Goal: Transaction & Acquisition: Purchase product/service

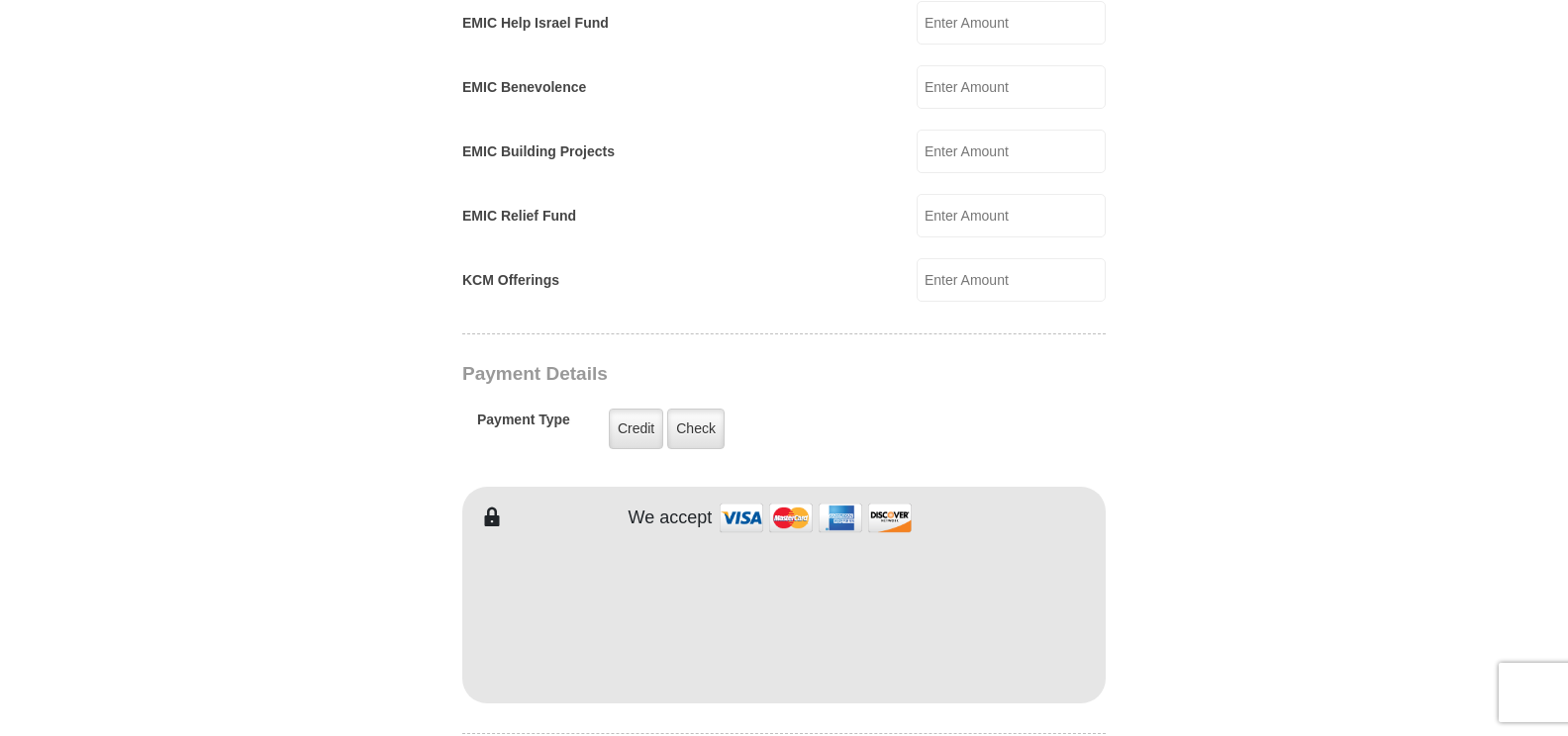
scroll to position [644, 0]
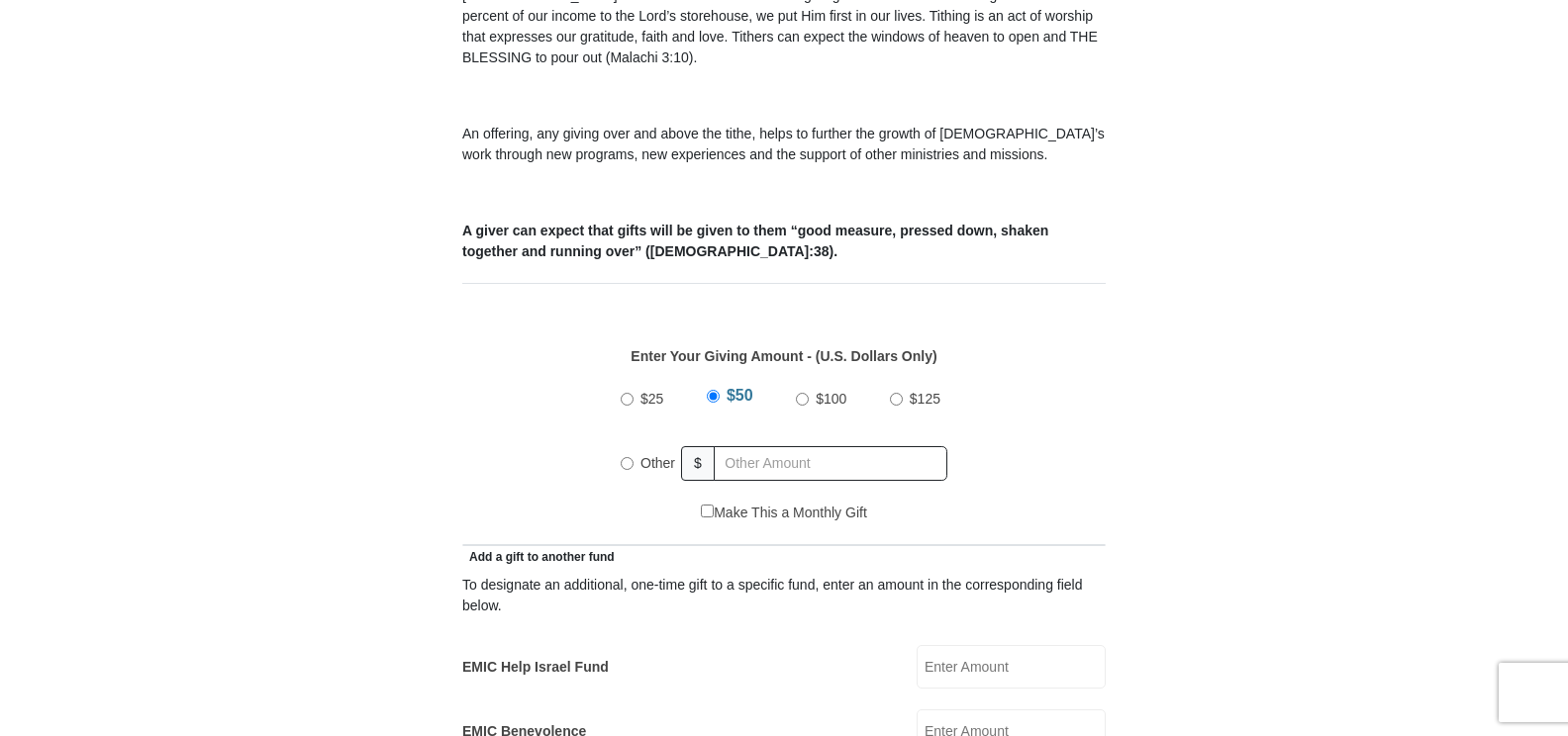
click at [895, 393] on input "$125" at bounding box center [897, 399] width 13 height 13
radio input "true"
click at [739, 446] on input "text" at bounding box center [835, 463] width 227 height 35
click at [897, 393] on input "$125" at bounding box center [897, 399] width 13 height 13
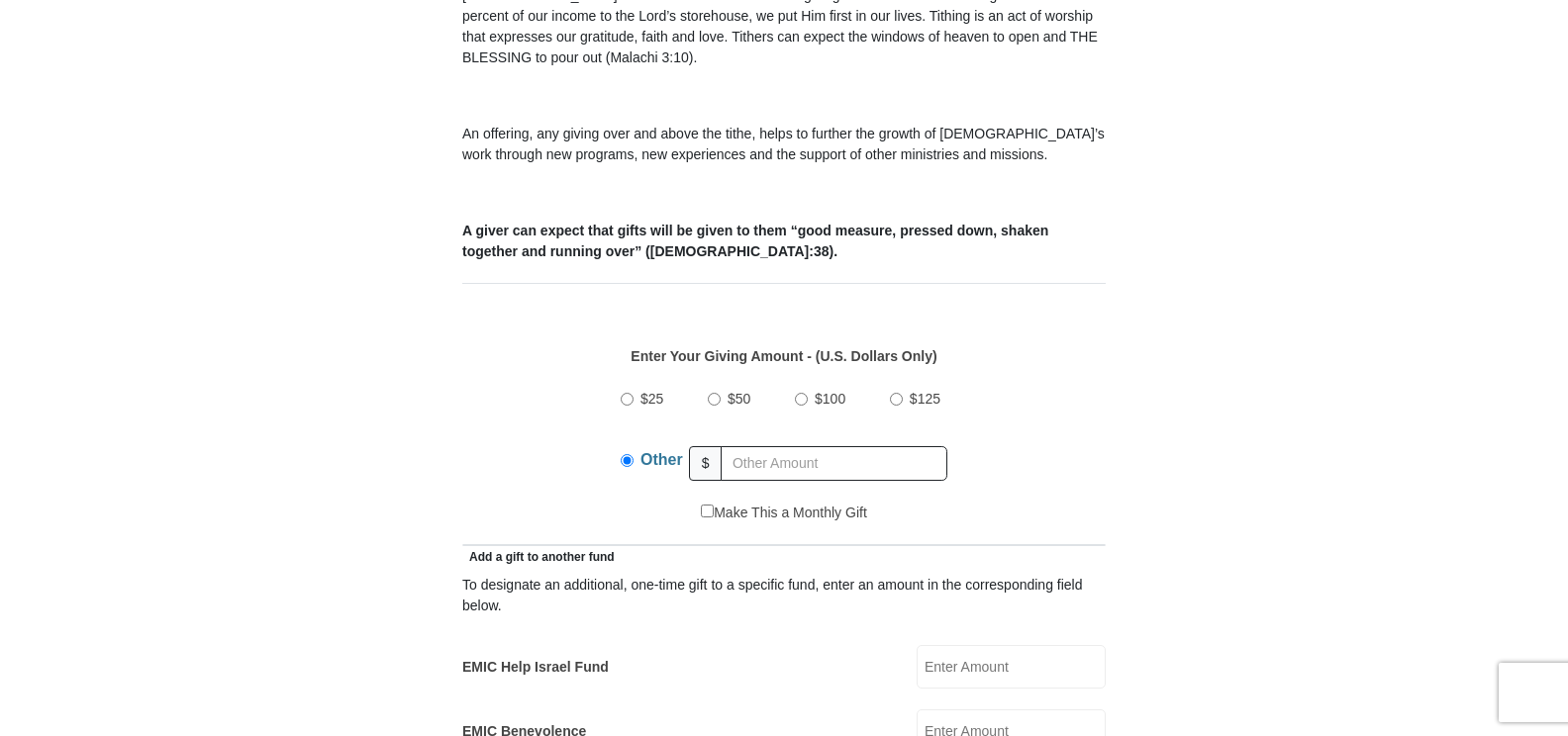
radio input "true"
click at [981, 645] on input "EMIC Help Israel Fund" at bounding box center [1011, 667] width 189 height 44
type input "10"
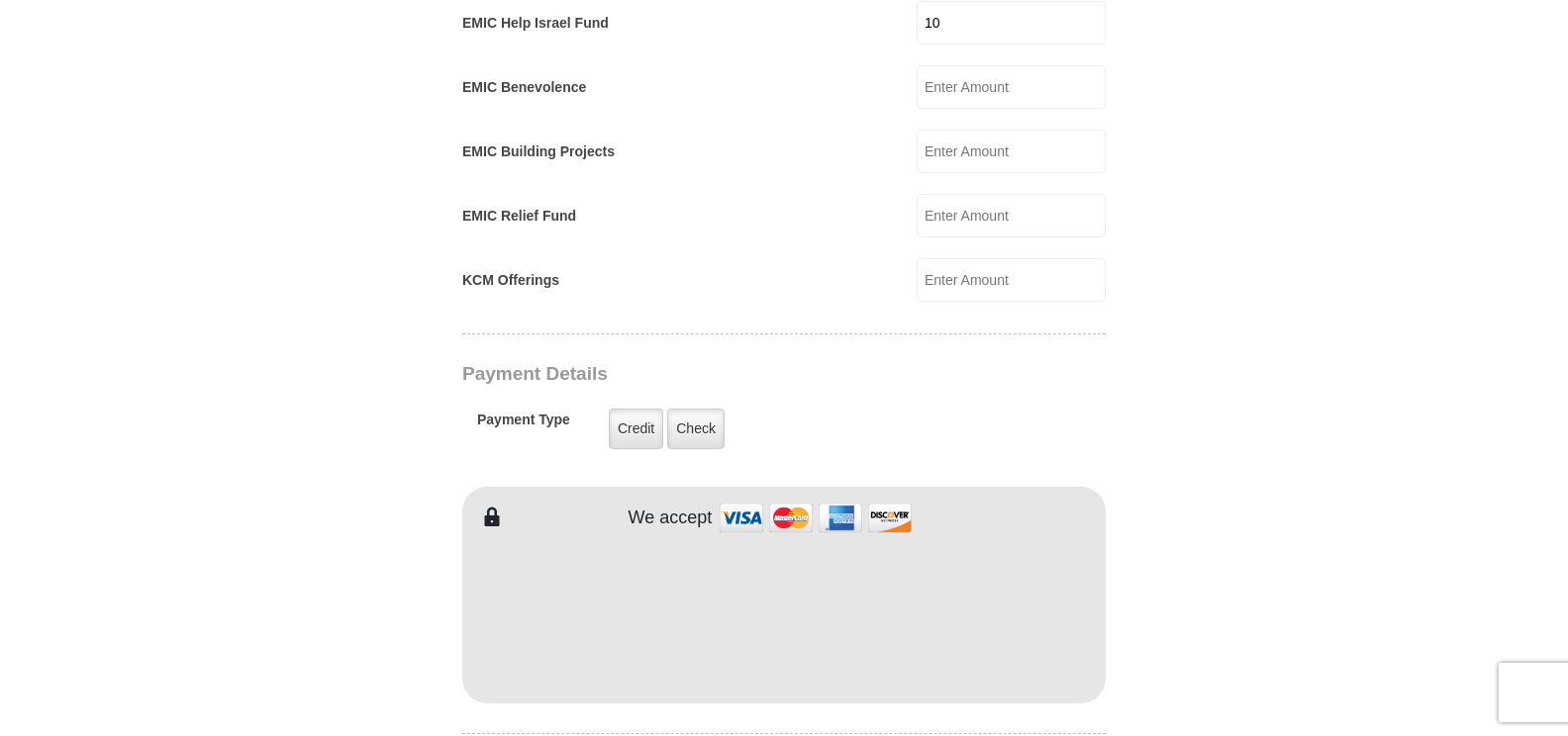
click at [1057, 362] on div "EMIC Tithes and Offerings The Bible teaches us the foundation for giving: the t…" at bounding box center [784, 493] width 644 height 2450
click at [639, 408] on label "Credit" at bounding box center [636, 428] width 55 height 41
click at [0, 0] on input "Credit" at bounding box center [0, 0] width 0 height 0
click at [640, 410] on label "Credit" at bounding box center [636, 428] width 55 height 41
click at [0, 0] on input "Credit" at bounding box center [0, 0] width 0 height 0
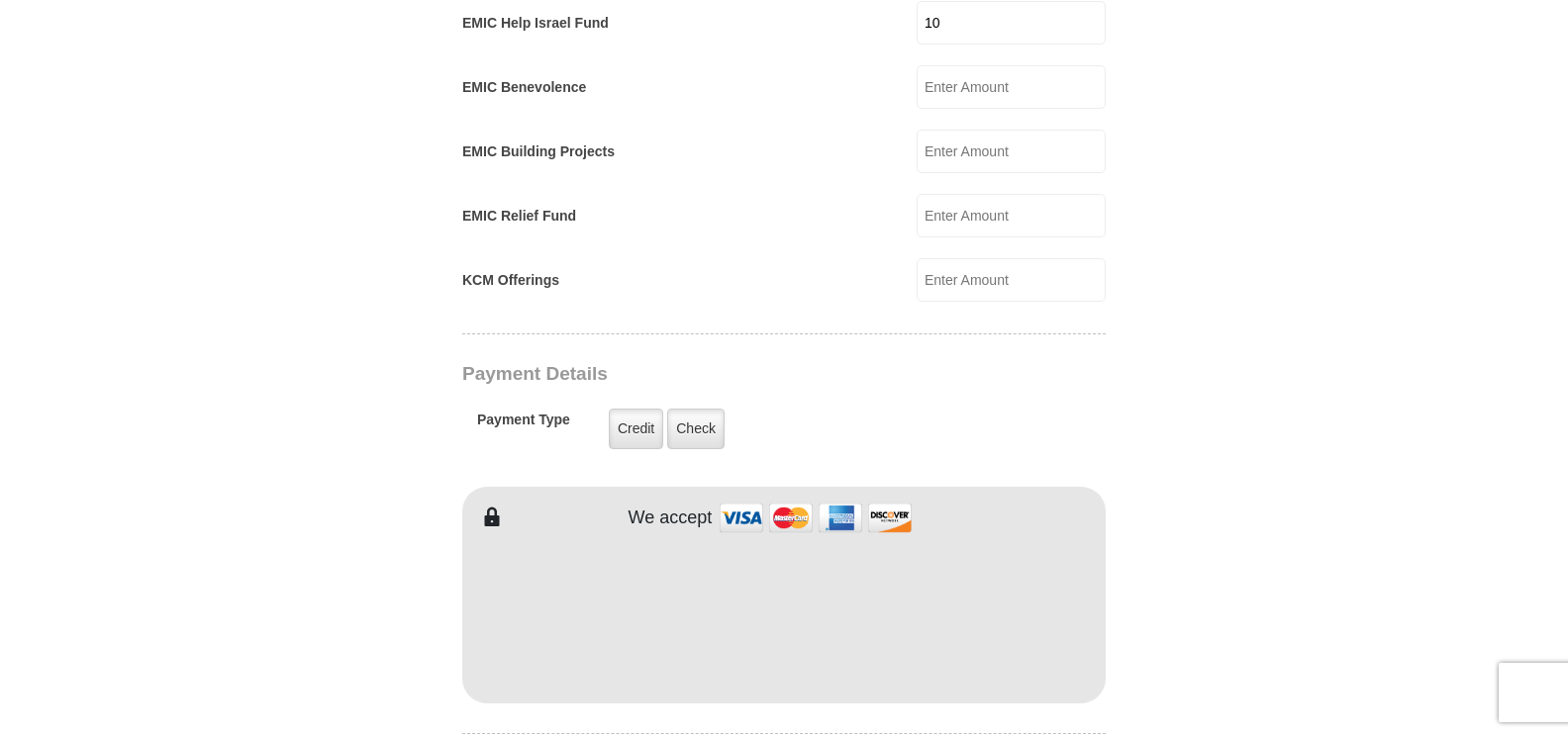
click at [1224, 507] on form "Eagle Mountain International Church Online Giving Because of gifts like yours, …" at bounding box center [784, 254] width 1129 height 2928
click at [1391, 159] on body "Eagle Mountain International Church Online Giving Because of gifts like yours, …" at bounding box center [784, 524] width 1568 height 3625
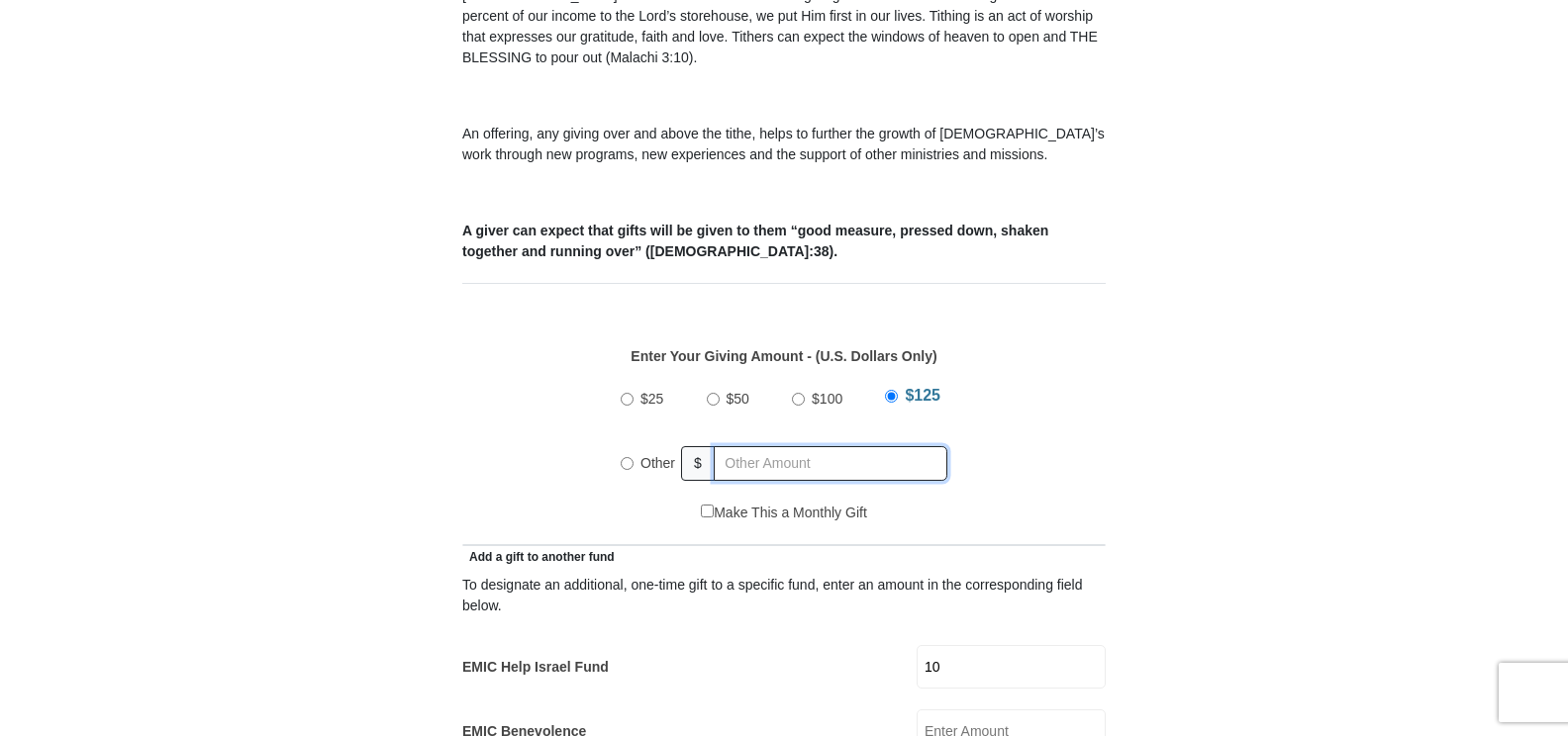
radio input "true"
click at [807, 446] on input "text" at bounding box center [835, 463] width 227 height 35
type input "140"
drag, startPoint x: 1254, startPoint y: 477, endPoint x: 1460, endPoint y: 518, distance: 210.0
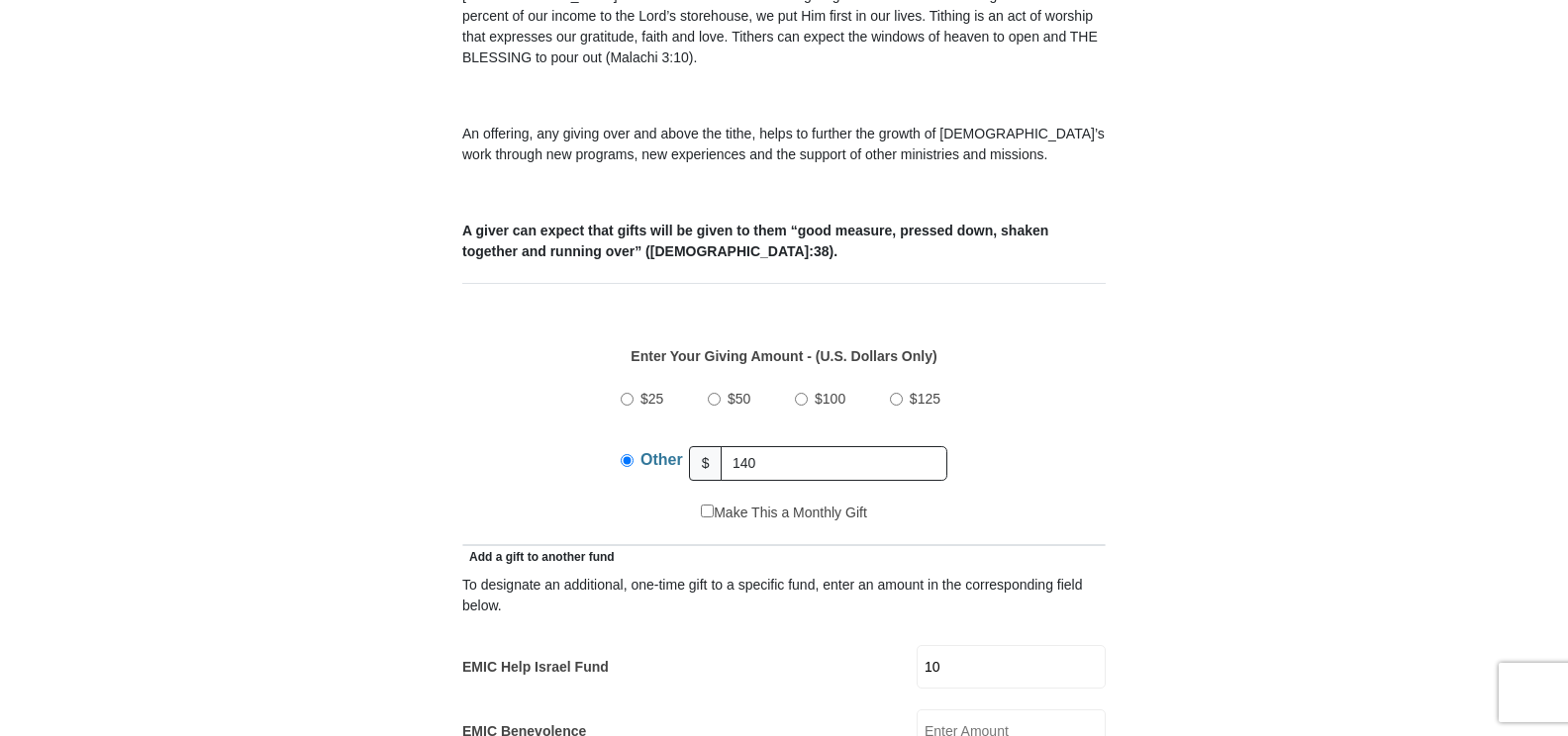
drag, startPoint x: 1460, startPoint y: 518, endPoint x: 1559, endPoint y: 614, distance: 137.9
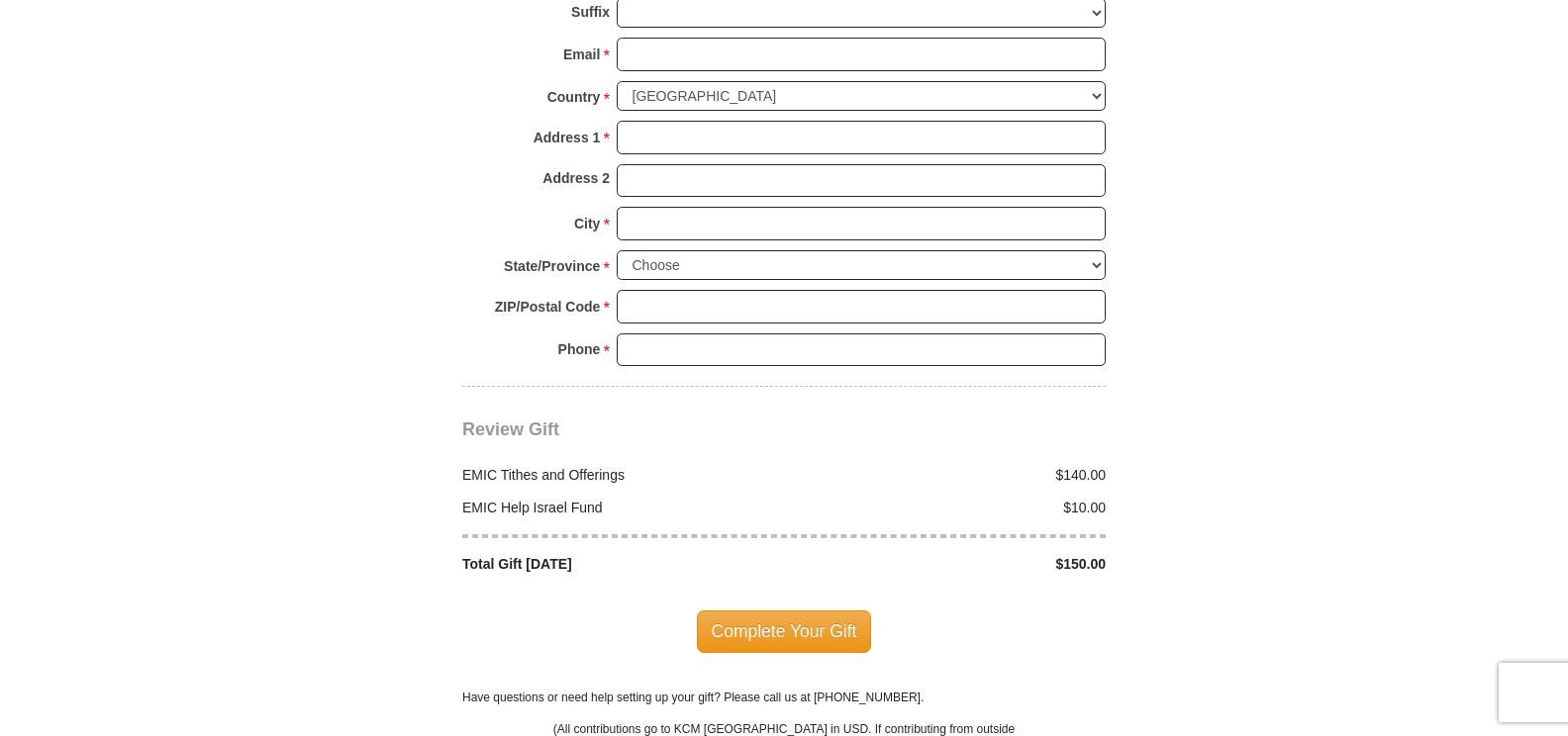
scroll to position [1553, 0]
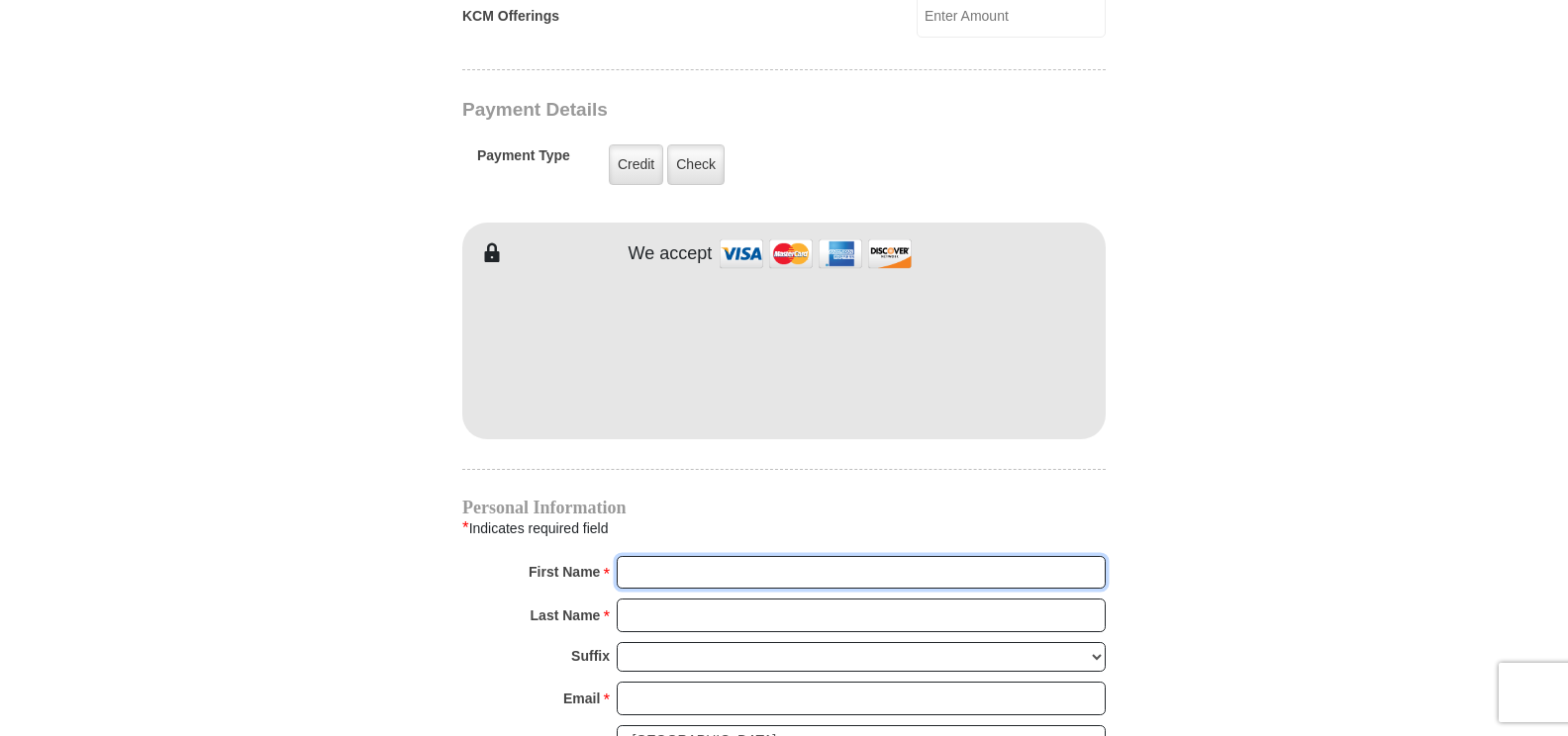
click at [852, 557] on input "First Name *" at bounding box center [861, 574] width 489 height 34
type input "PRINCESS"
type input "MASSENBURGE-HARRIS"
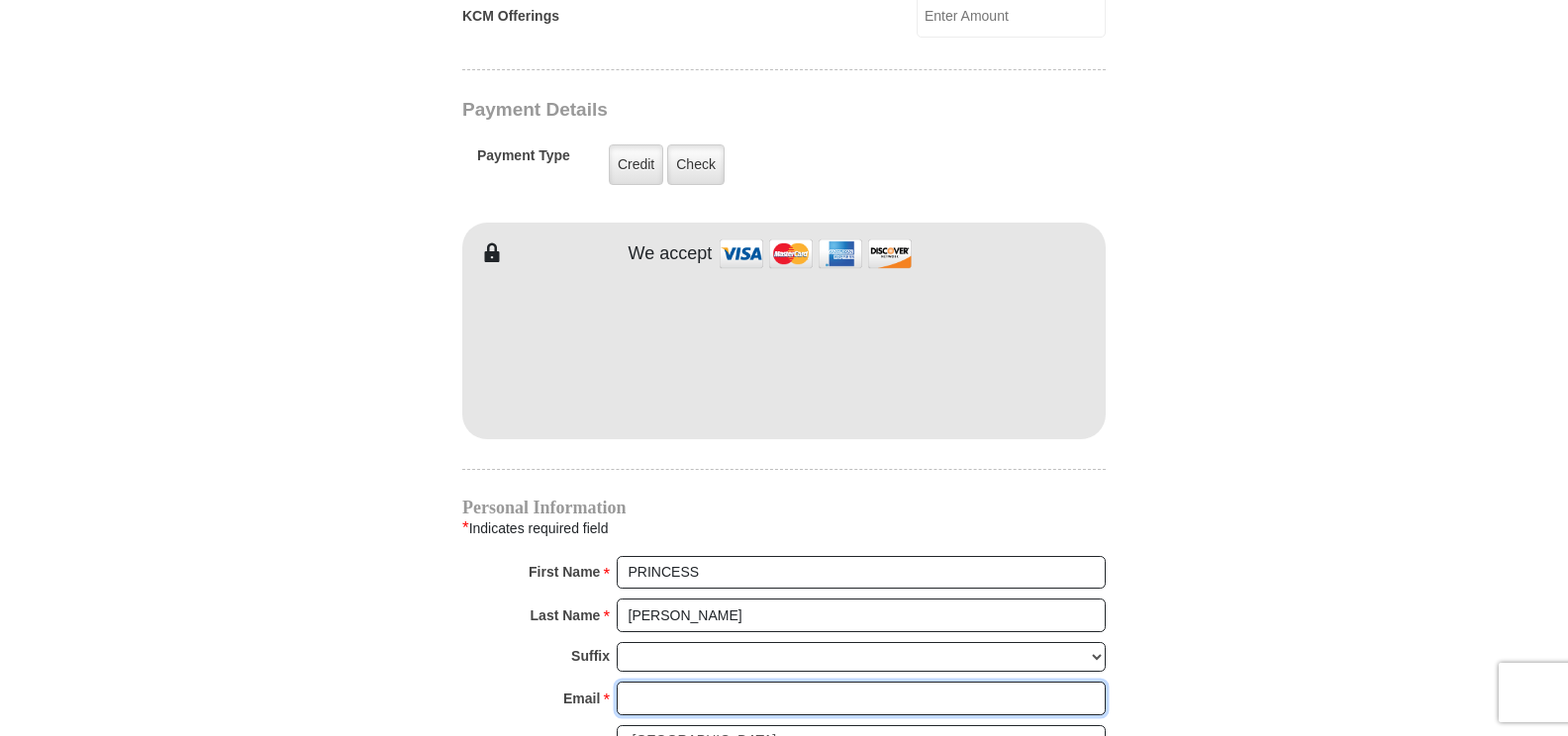
type input "PR1NCS3@OUTLOOK.COM"
type input "UNIT 2118"
type input "Grand Prairie"
select select "TX"
type input "75050"
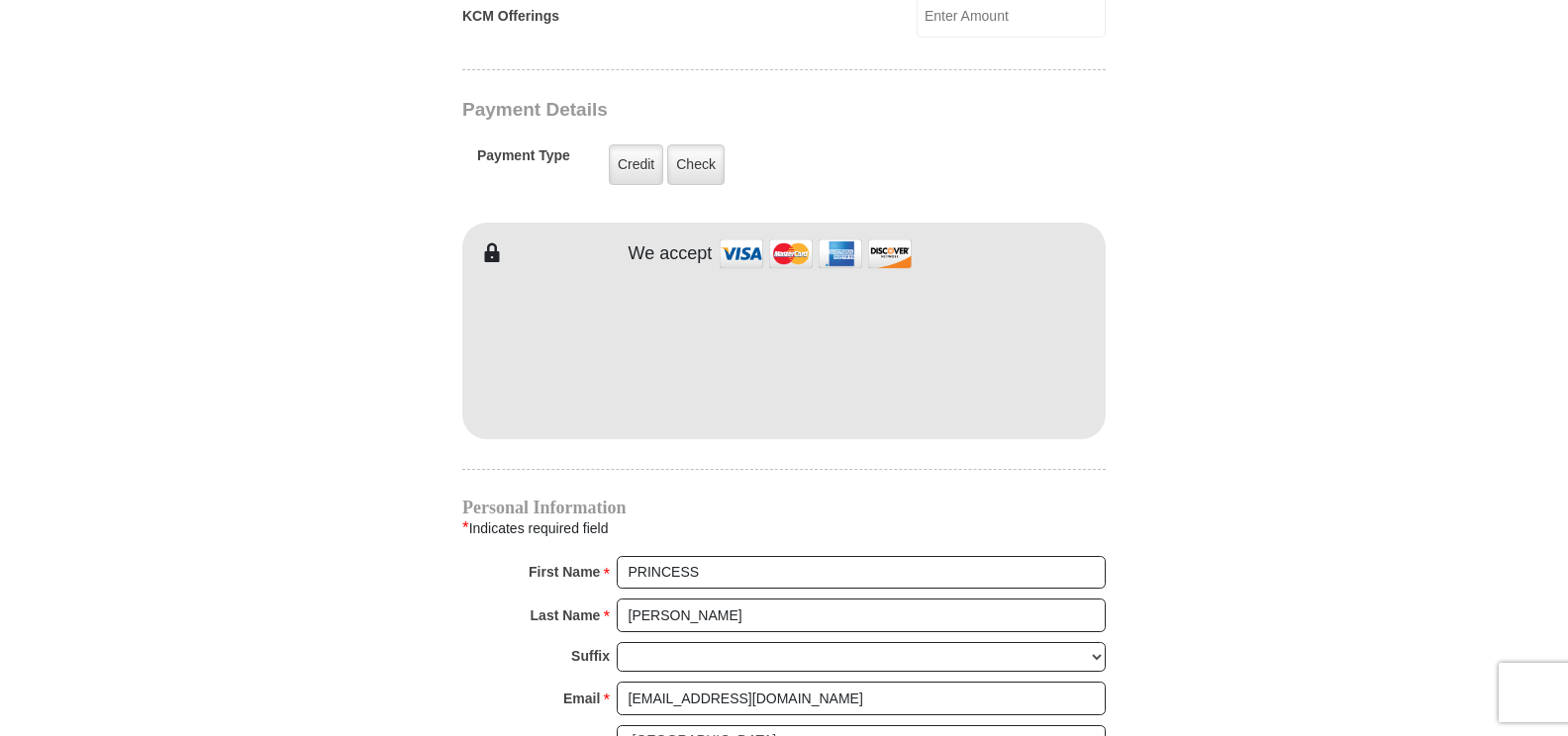
type input "8176811803"
click at [1371, 586] on body "Eagle Mountain International Church Online Giving Because of gifts like yours, …" at bounding box center [784, 260] width 1568 height 3625
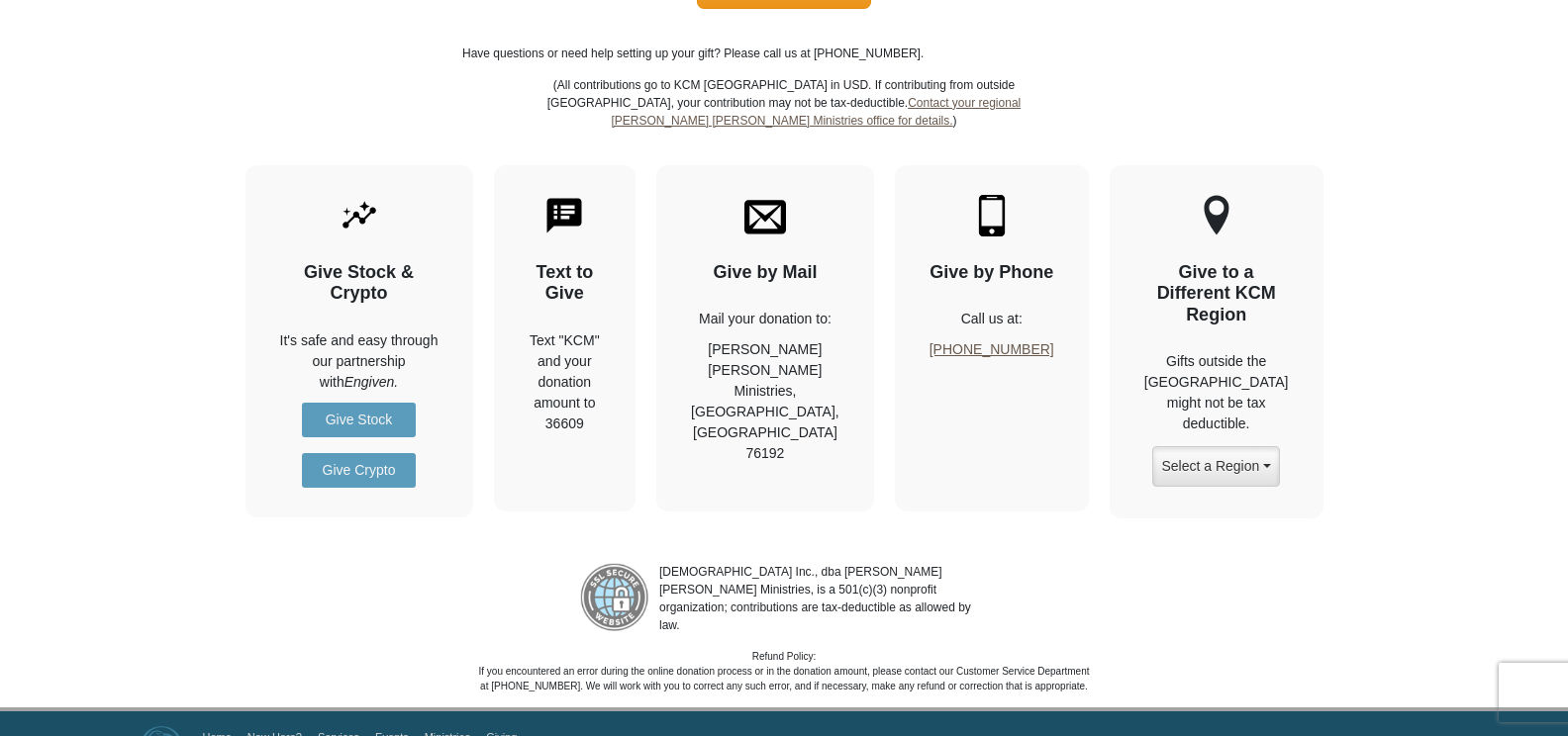
scroll to position [2543, 0]
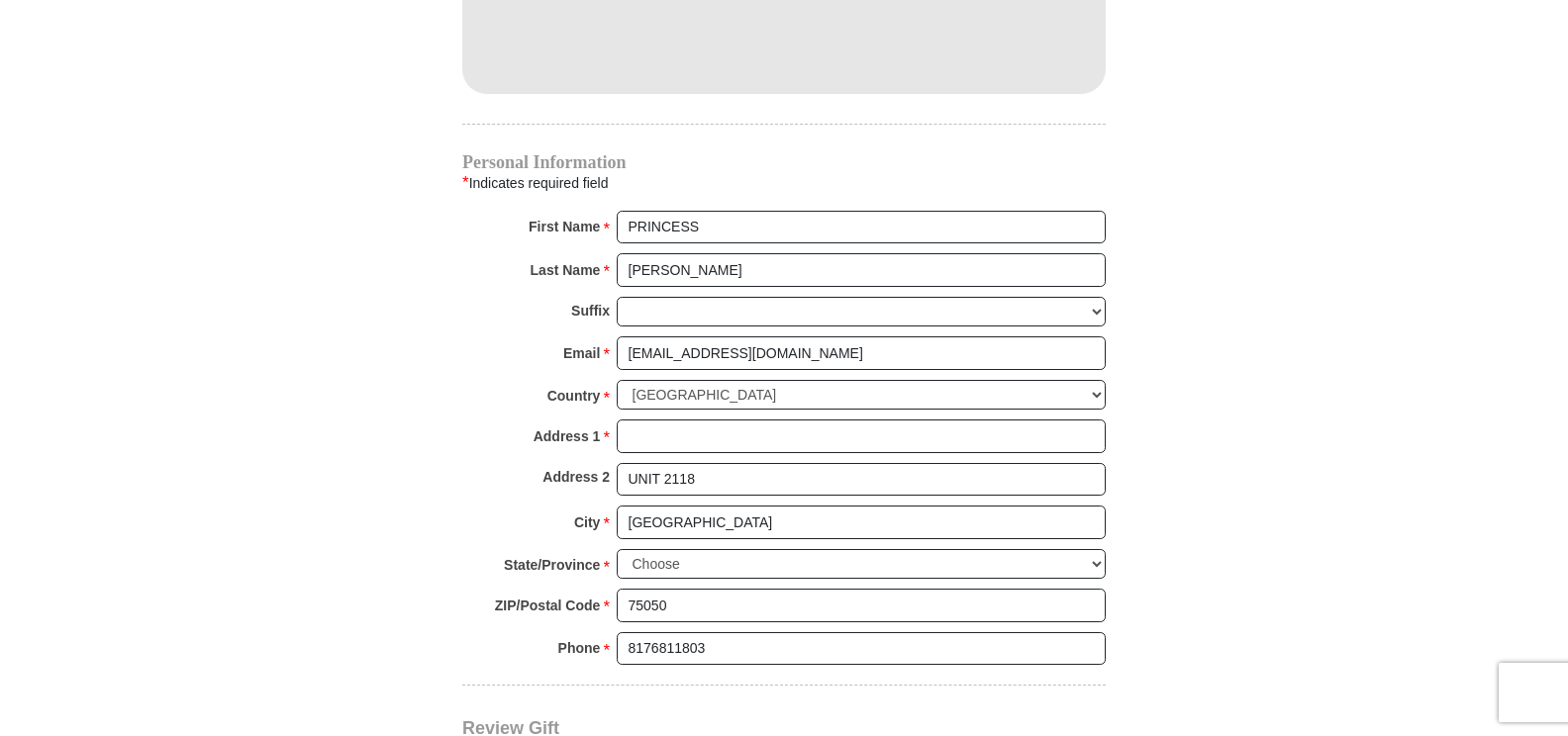
scroll to position [1254, 0]
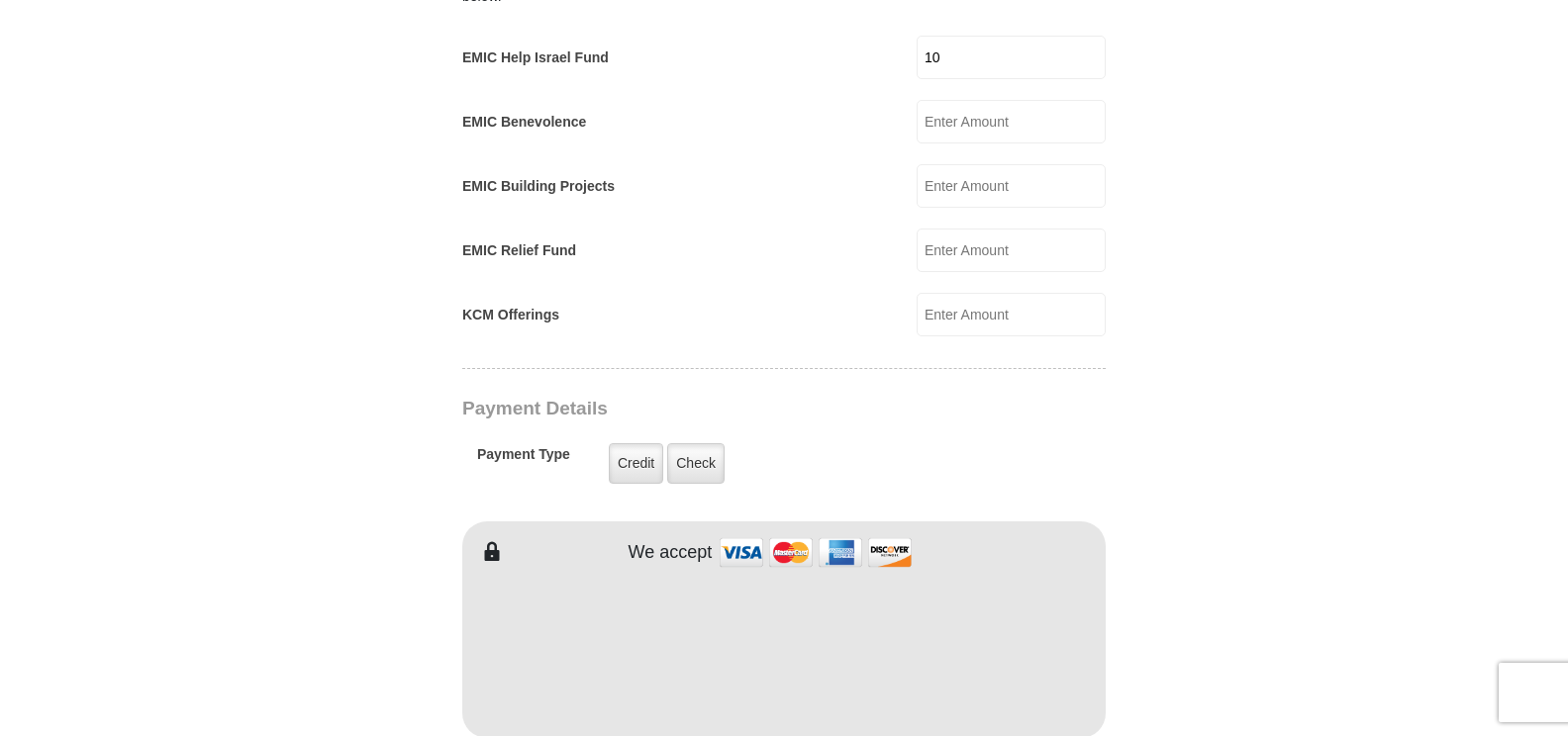
click at [1489, 566] on body "Eagle Mountain International Church Online Giving Because of gifts like yours, …" at bounding box center [784, 559] width 1568 height 3625
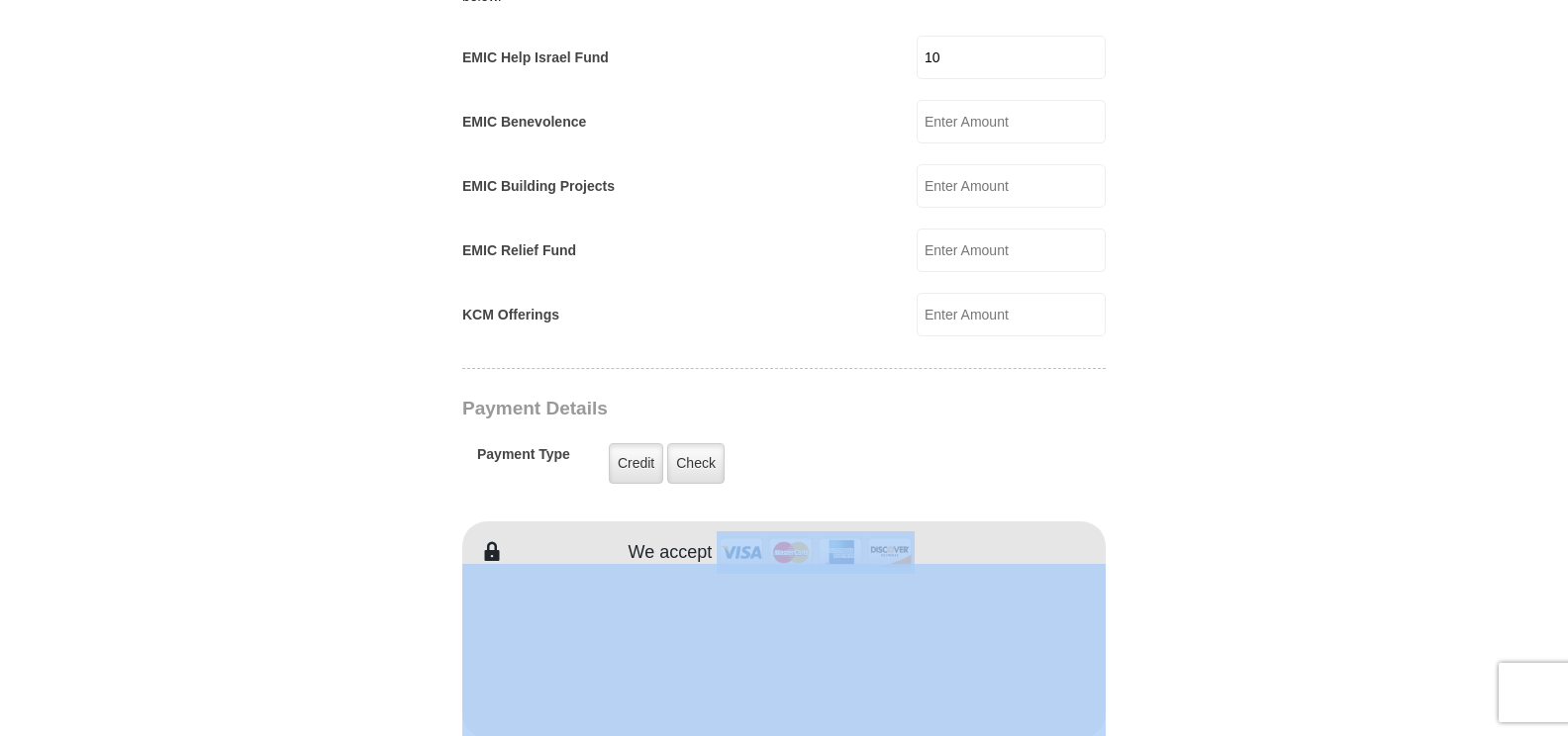
click at [1489, 566] on body "Eagle Mountain International Church Online Giving Because of gifts like yours, …" at bounding box center [784, 559] width 1568 height 3625
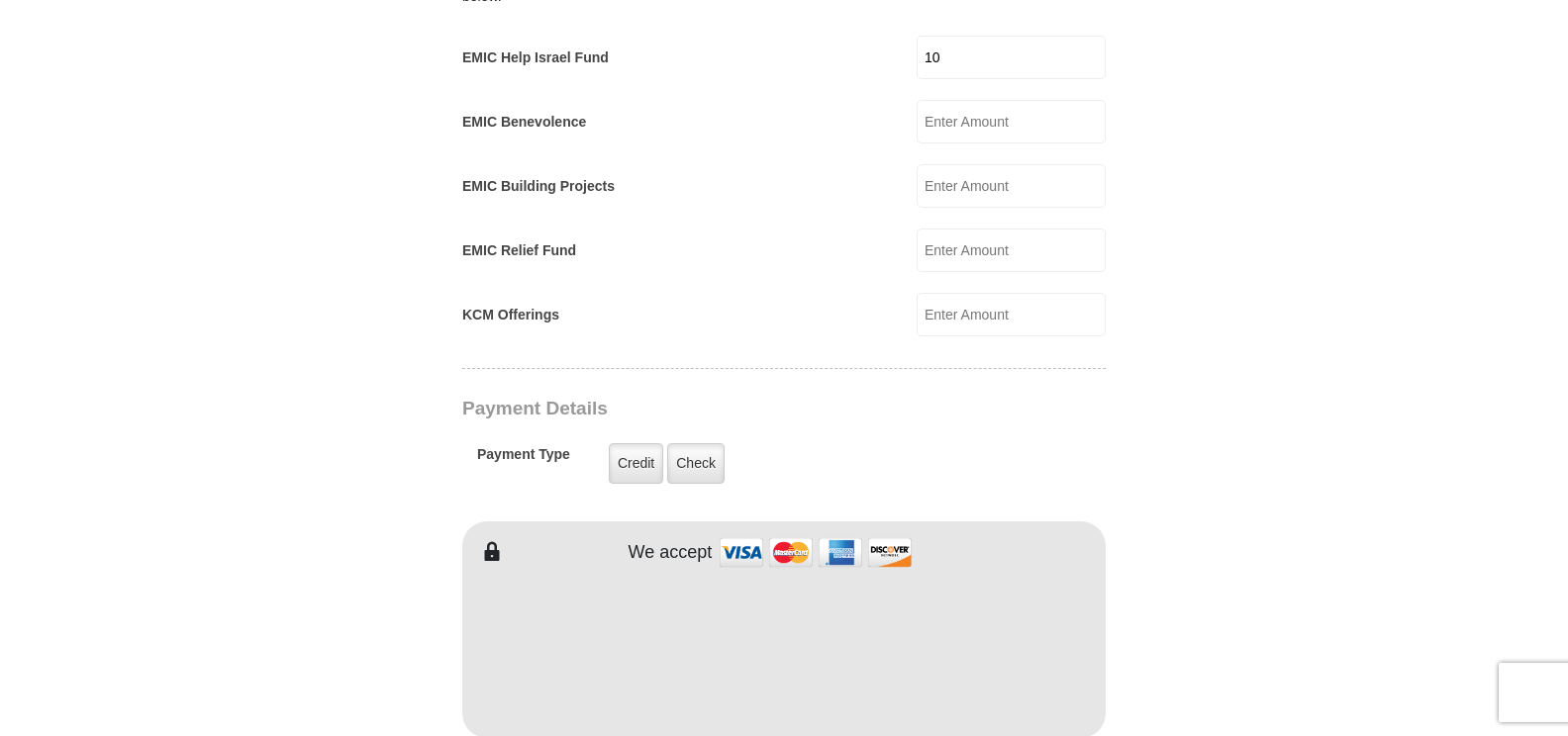
drag, startPoint x: 1489, startPoint y: 566, endPoint x: 1363, endPoint y: 433, distance: 183.2
click at [1363, 433] on body "Eagle Mountain International Church Online Giving Because of gifts like yours, …" at bounding box center [784, 559] width 1568 height 3625
click at [1370, 433] on body "Eagle Mountain International Church Online Giving Because of gifts like yours, …" at bounding box center [784, 559] width 1568 height 3625
drag, startPoint x: 1370, startPoint y: 433, endPoint x: 1370, endPoint y: 445, distance: 12.0
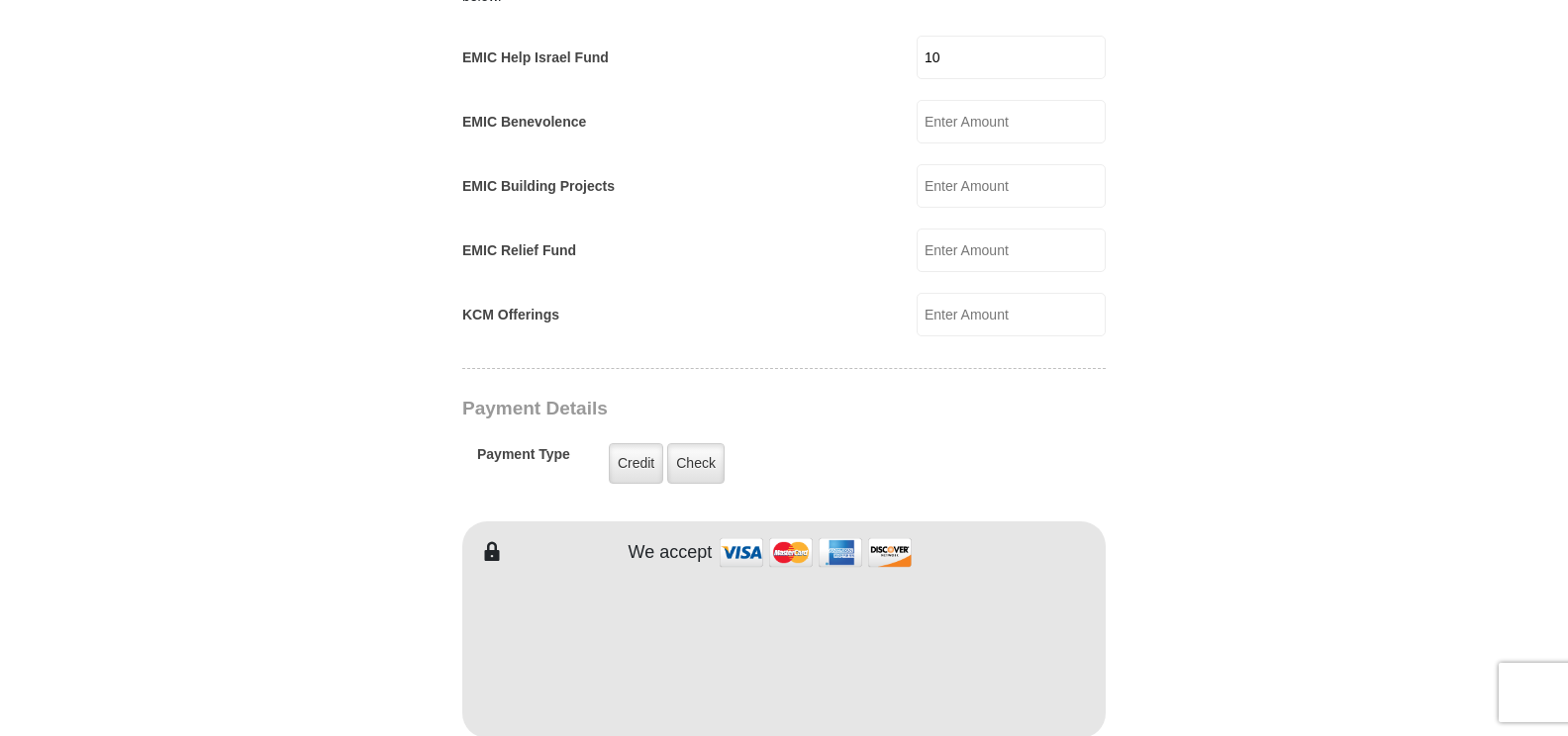
click at [1370, 445] on body "Eagle Mountain International Church Online Giving Because of gifts like yours, …" at bounding box center [784, 559] width 1568 height 3625
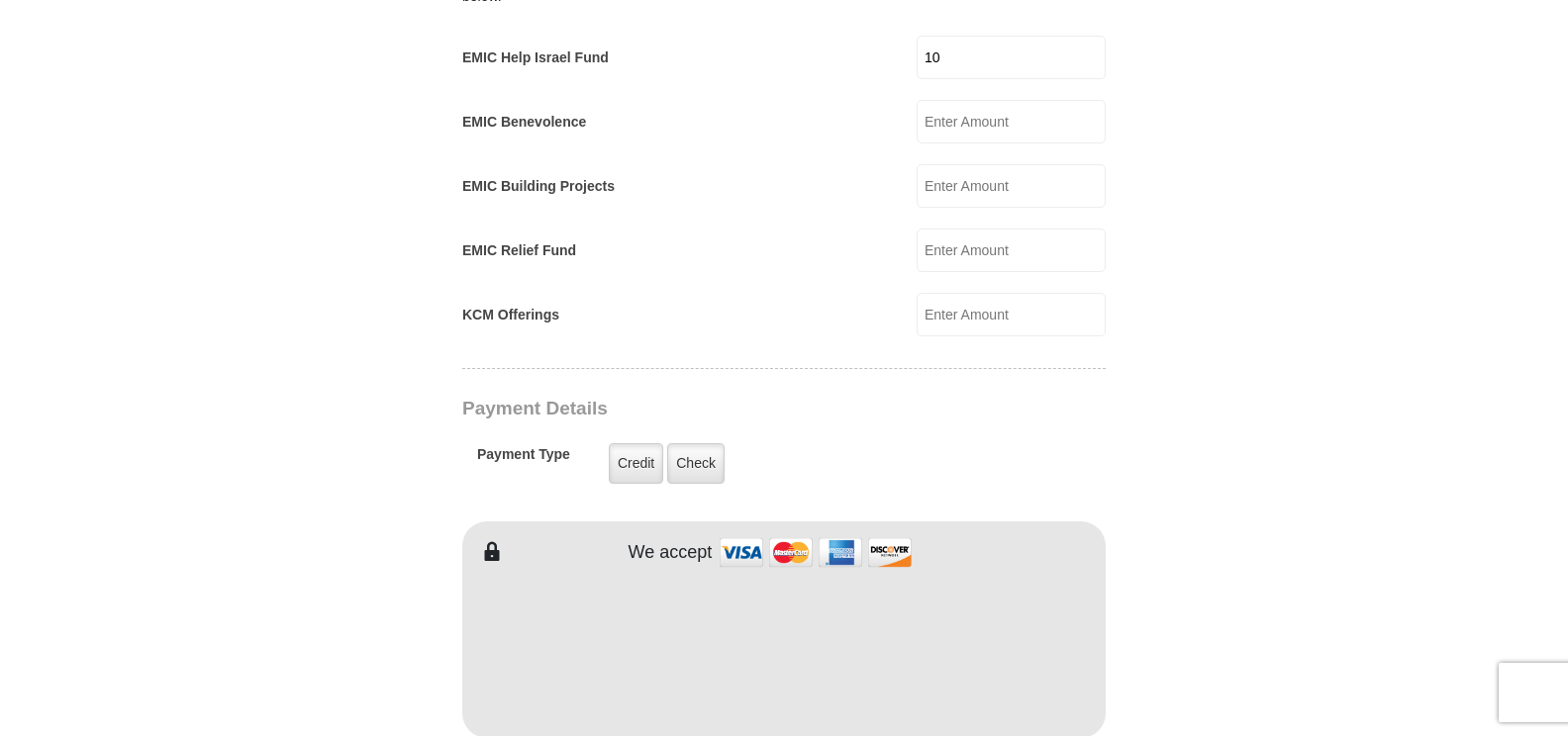
click at [1370, 445] on body "Eagle Mountain International Church Online Giving Because of gifts like yours, …" at bounding box center [784, 559] width 1568 height 3625
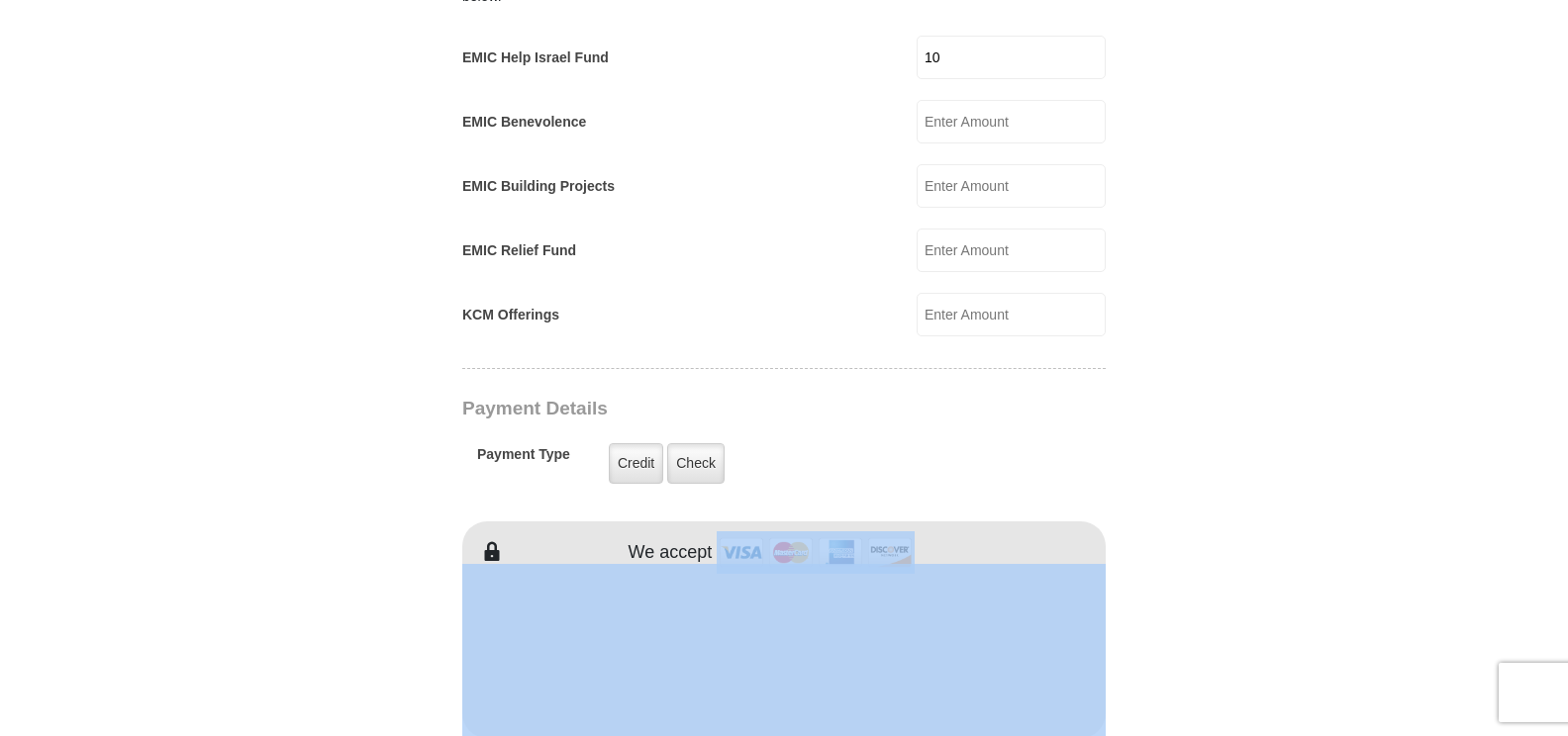
drag, startPoint x: 1370, startPoint y: 445, endPoint x: 1575, endPoint y: 544, distance: 227.7
click at [1567, 544] on html "Eagle Mountain International Church Online Giving Because of gifts like yours, …" at bounding box center [784, 559] width 1568 height 3625
drag, startPoint x: 1575, startPoint y: 544, endPoint x: 1423, endPoint y: 650, distance: 185.3
click at [1423, 650] on body "Eagle Mountain International Church Online Giving Because of gifts like yours, …" at bounding box center [784, 559] width 1568 height 3625
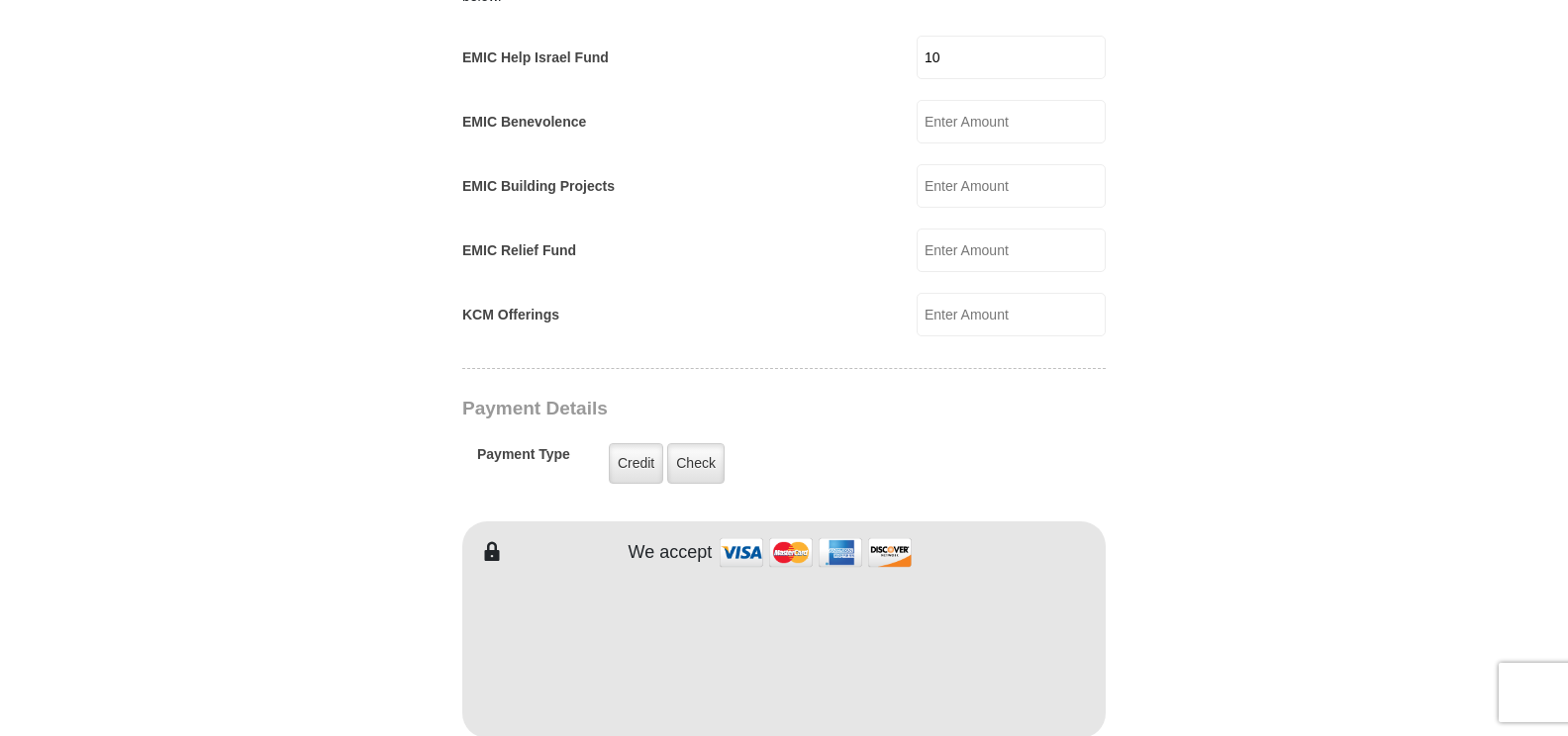
scroll to position [1898, 0]
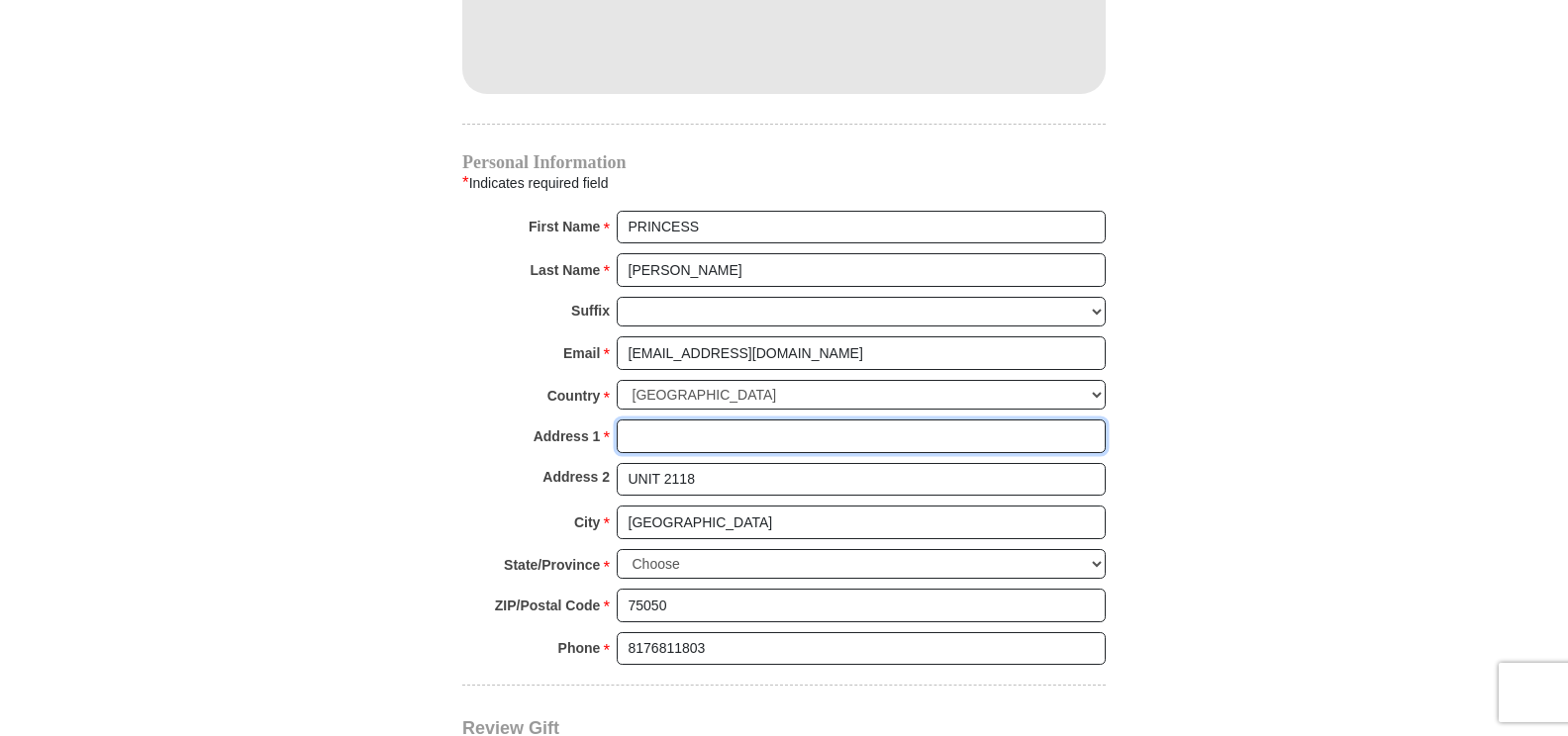
click at [665, 419] on input "Address 1 *" at bounding box center [861, 436] width 489 height 34
type input "965 DUNCAN PERRY RD"
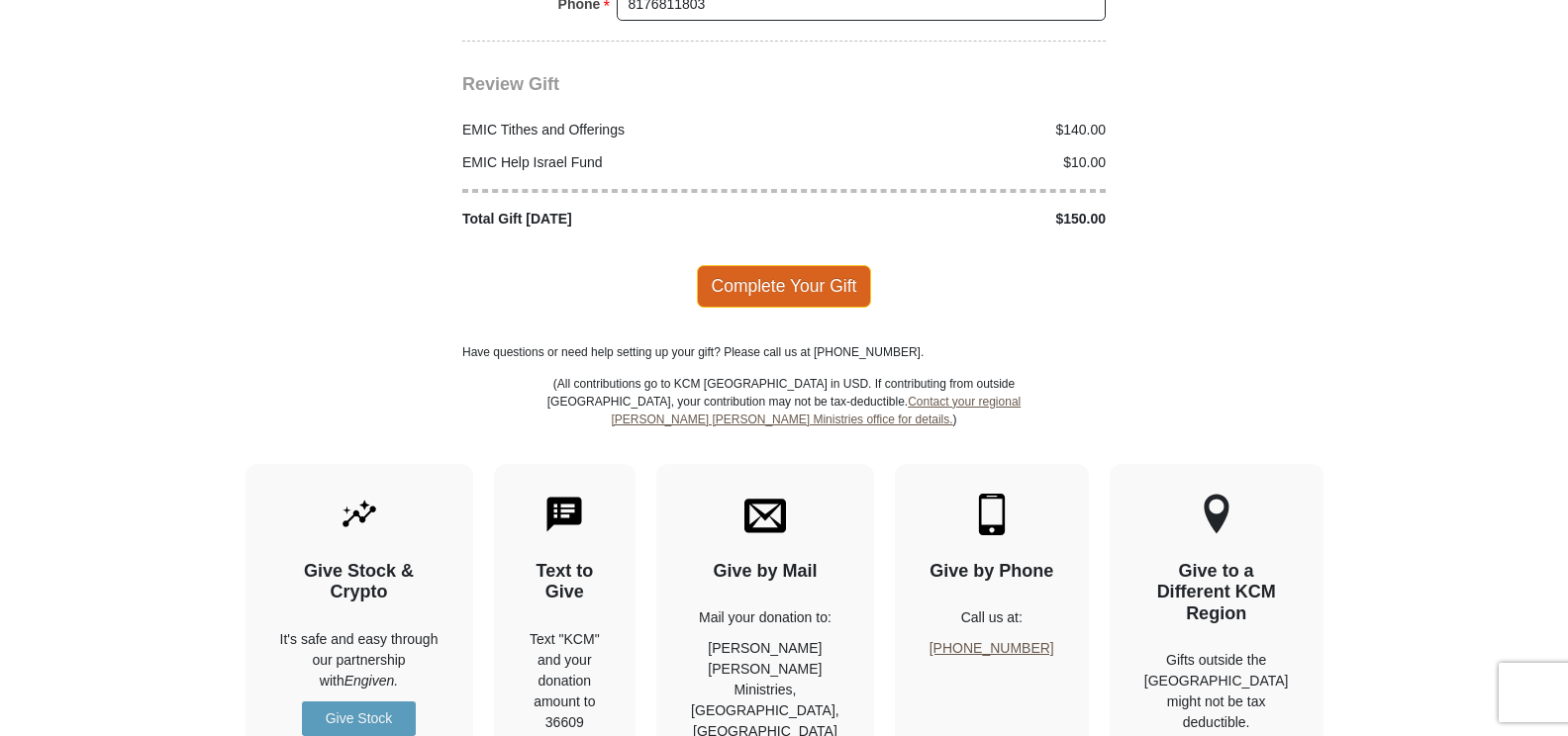
click at [828, 265] on span "Complete Your Gift" at bounding box center [785, 286] width 175 height 42
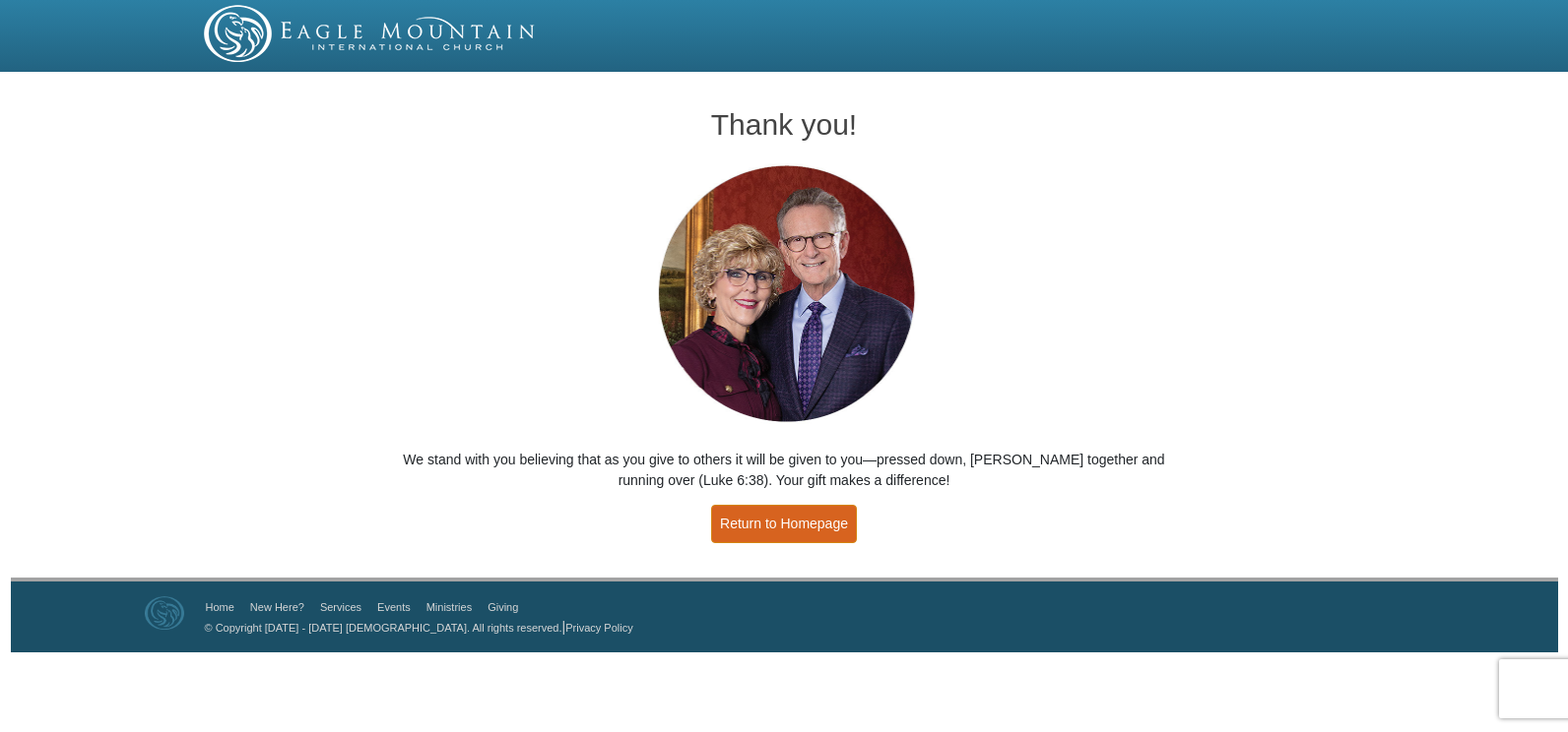
click at [805, 513] on link "Return to Homepage" at bounding box center [784, 524] width 146 height 39
